Goal: Task Accomplishment & Management: Manage account settings

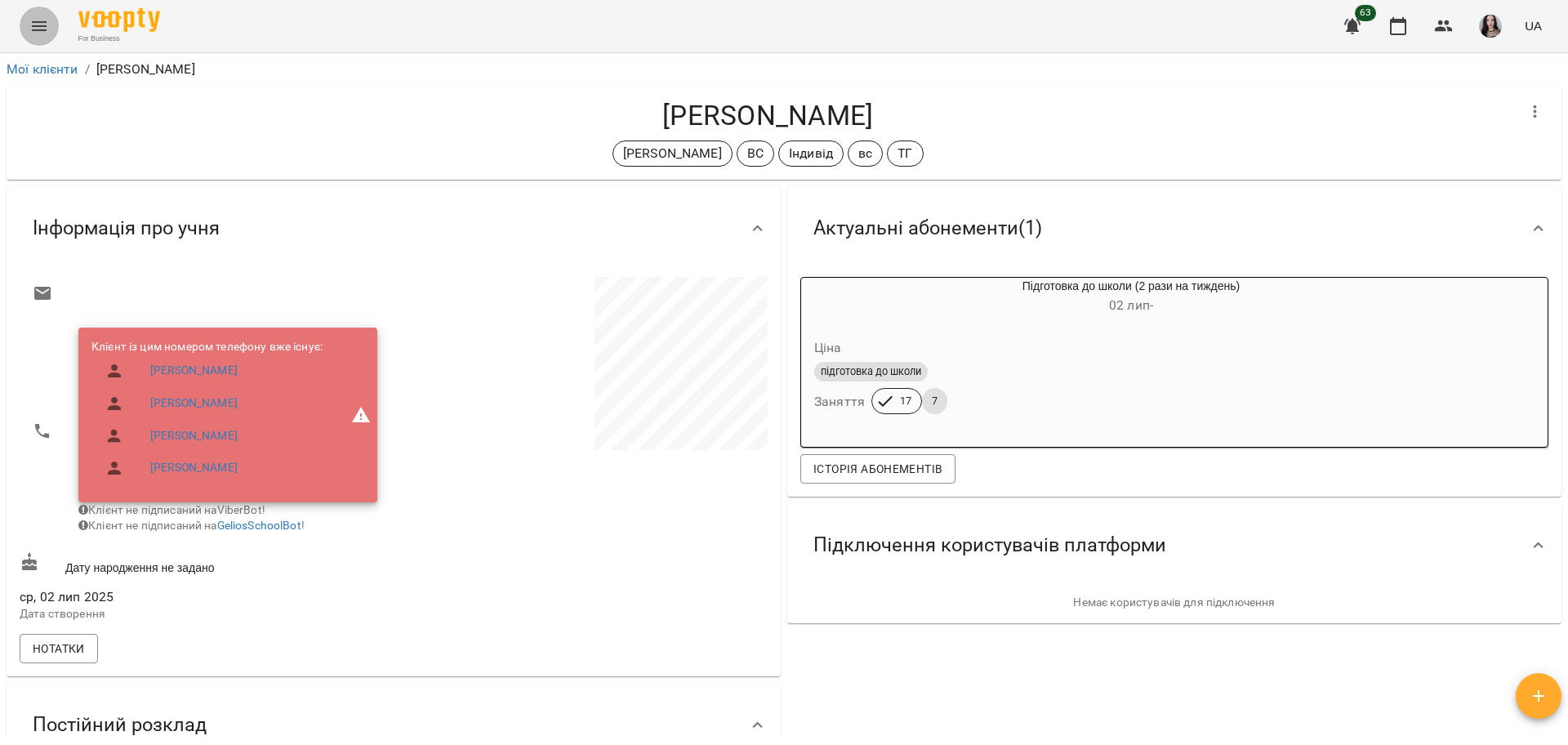
click at [34, 31] on icon "Menu" at bounding box center [39, 25] width 19 height 19
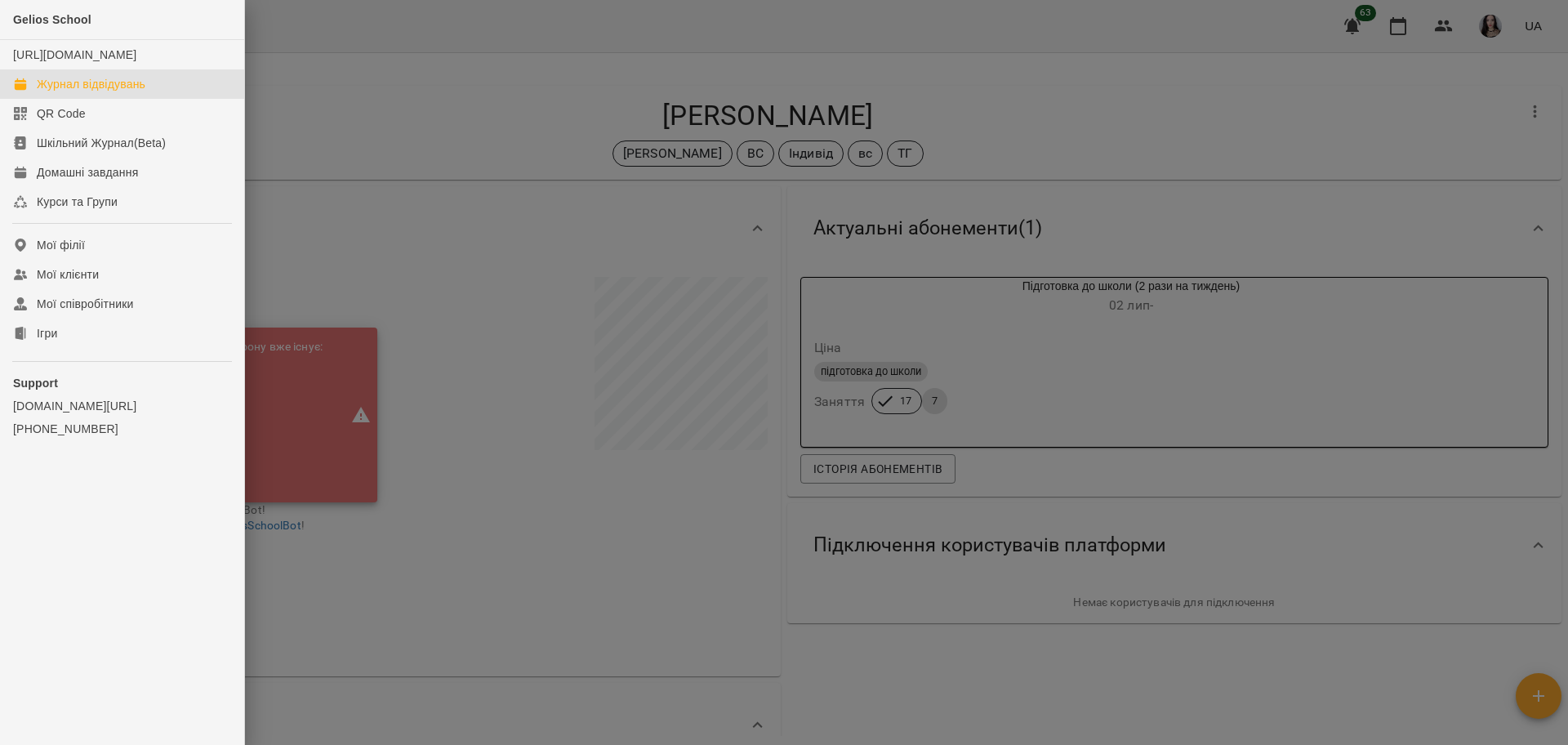
click at [54, 87] on link "Журнал відвідувань" at bounding box center [122, 84] width 244 height 29
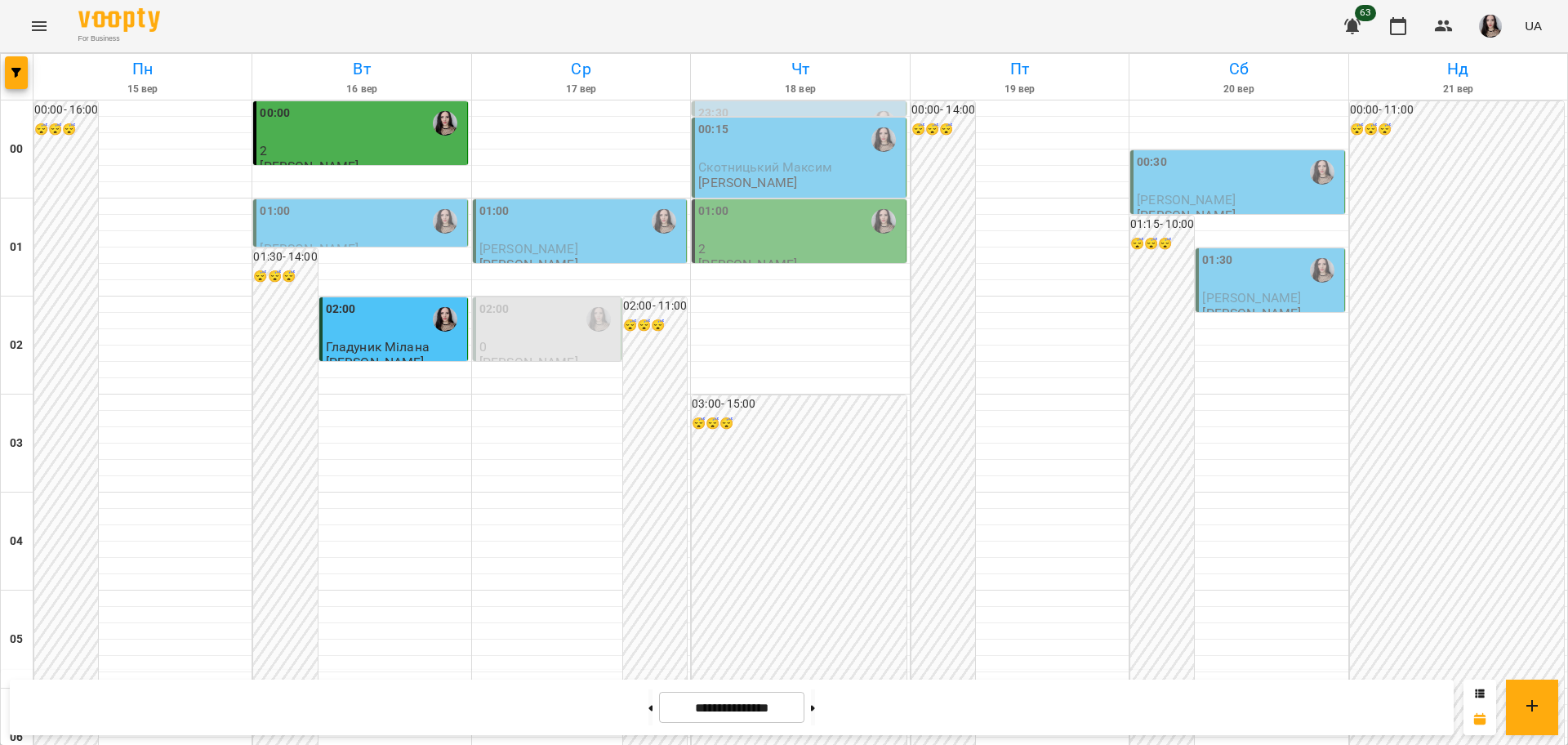
scroll to position [1781, 0]
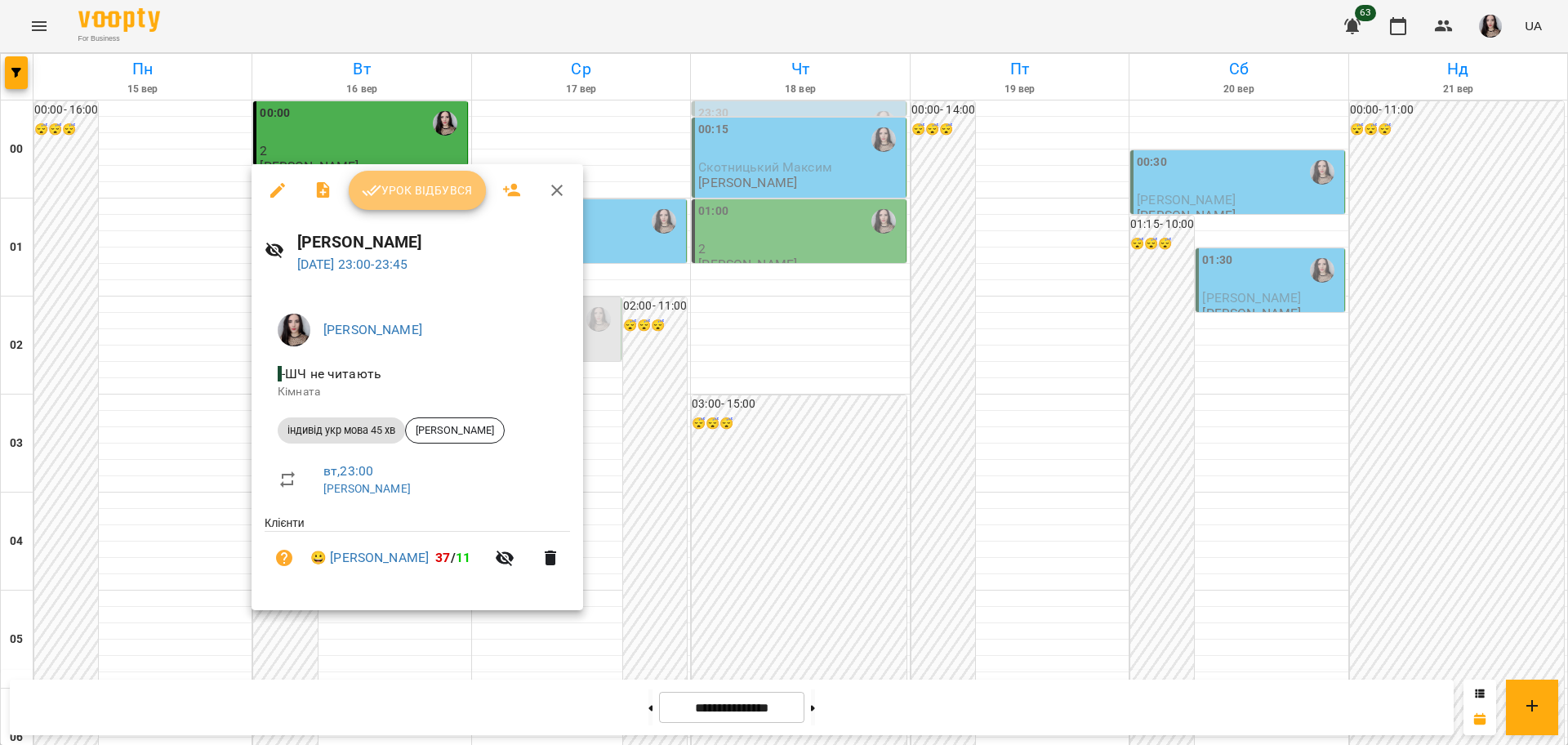
click at [403, 192] on span "Урок відбувся" at bounding box center [417, 190] width 111 height 19
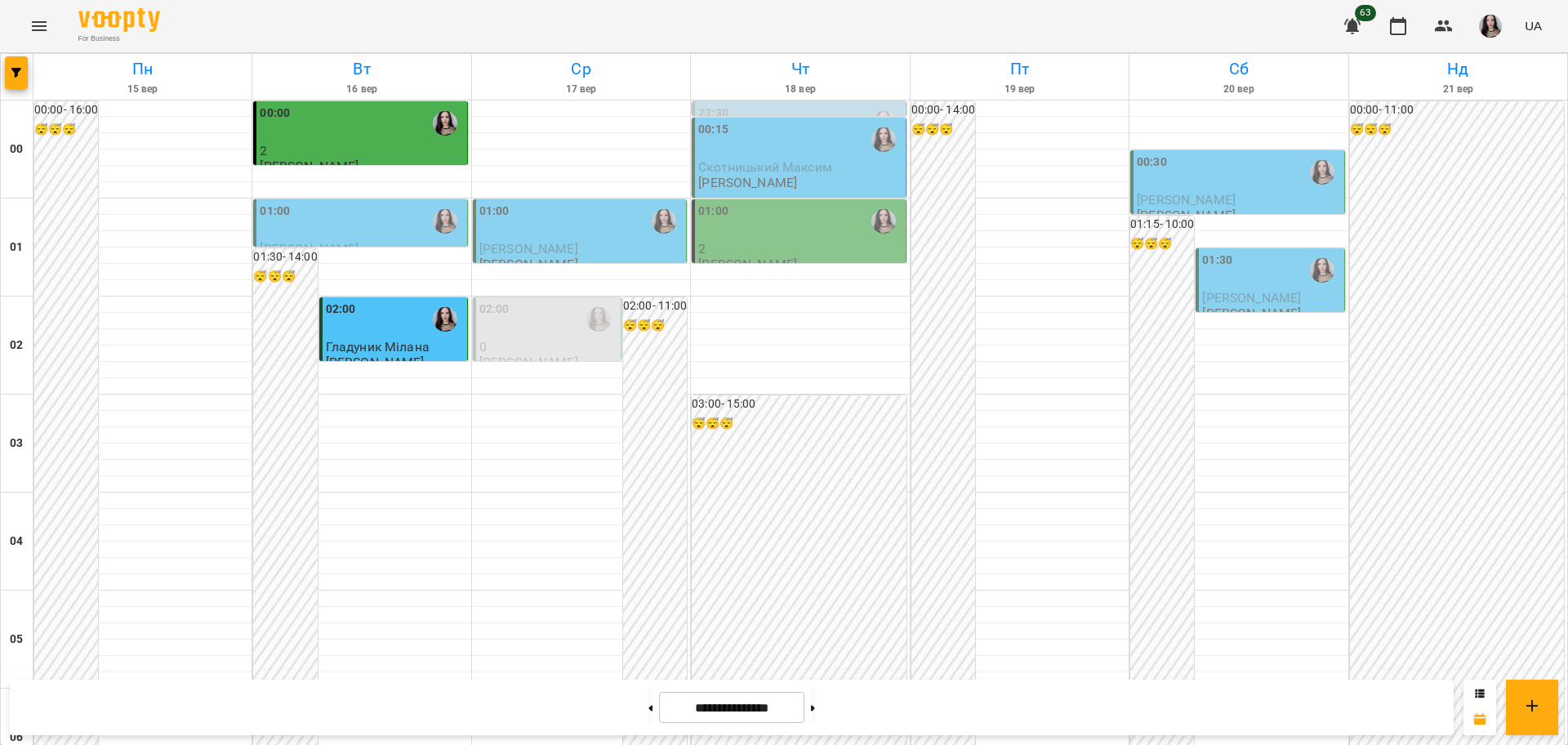
scroll to position [1781, 0]
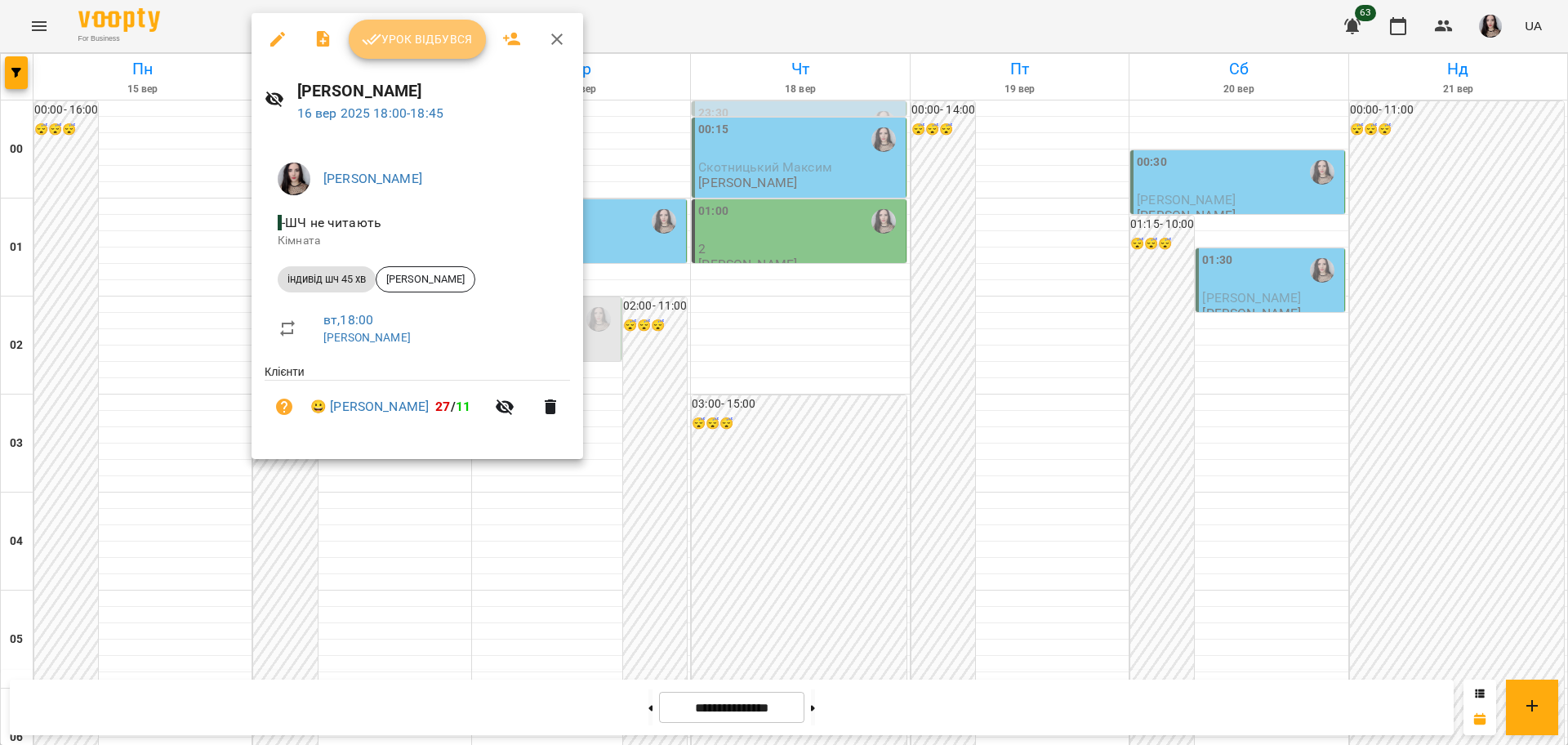
click at [429, 47] on span "Урок відбувся" at bounding box center [417, 39] width 111 height 19
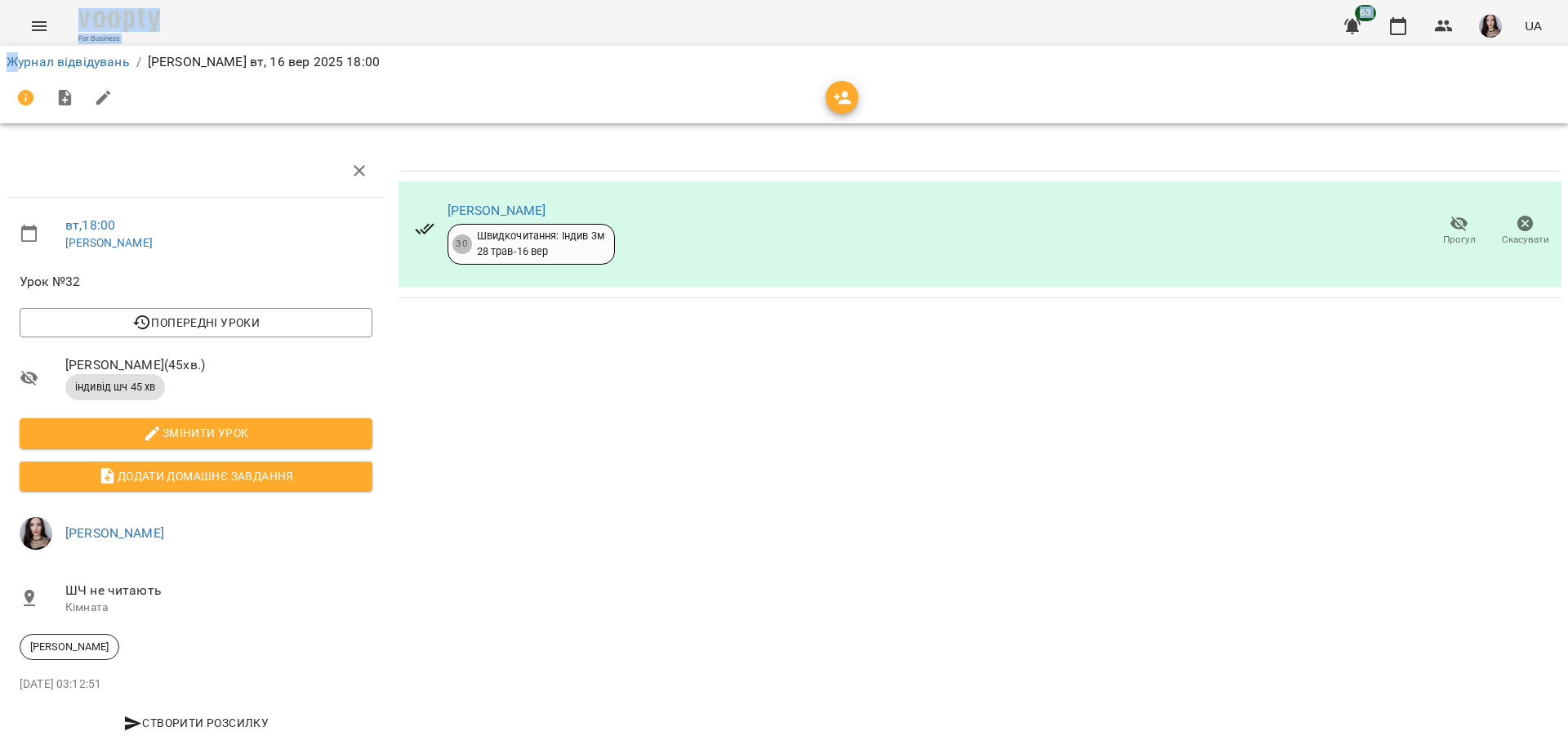
drag, startPoint x: 14, startPoint y: 45, endPoint x: 49, endPoint y: 13, distance: 47.4
click at [49, 13] on div "For Business 63 UA Журнал відвідувань / [PERSON_NAME][DATE] 18:00 вт , 18:00 [P…" at bounding box center [784, 379] width 1568 height 758
click at [49, 13] on button "Menu" at bounding box center [39, 26] width 39 height 39
